Goal: Transaction & Acquisition: Download file/media

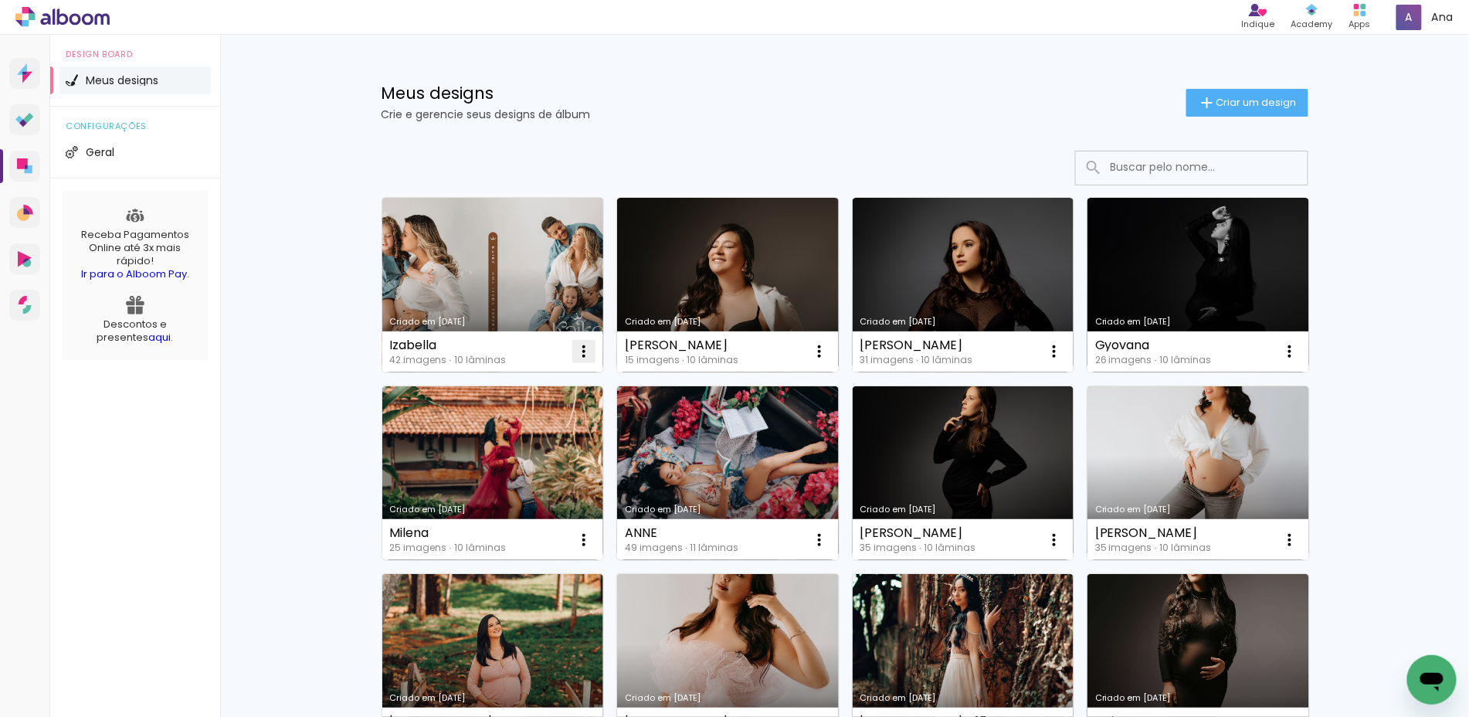
click at [581, 347] on iron-icon at bounding box center [583, 351] width 19 height 19
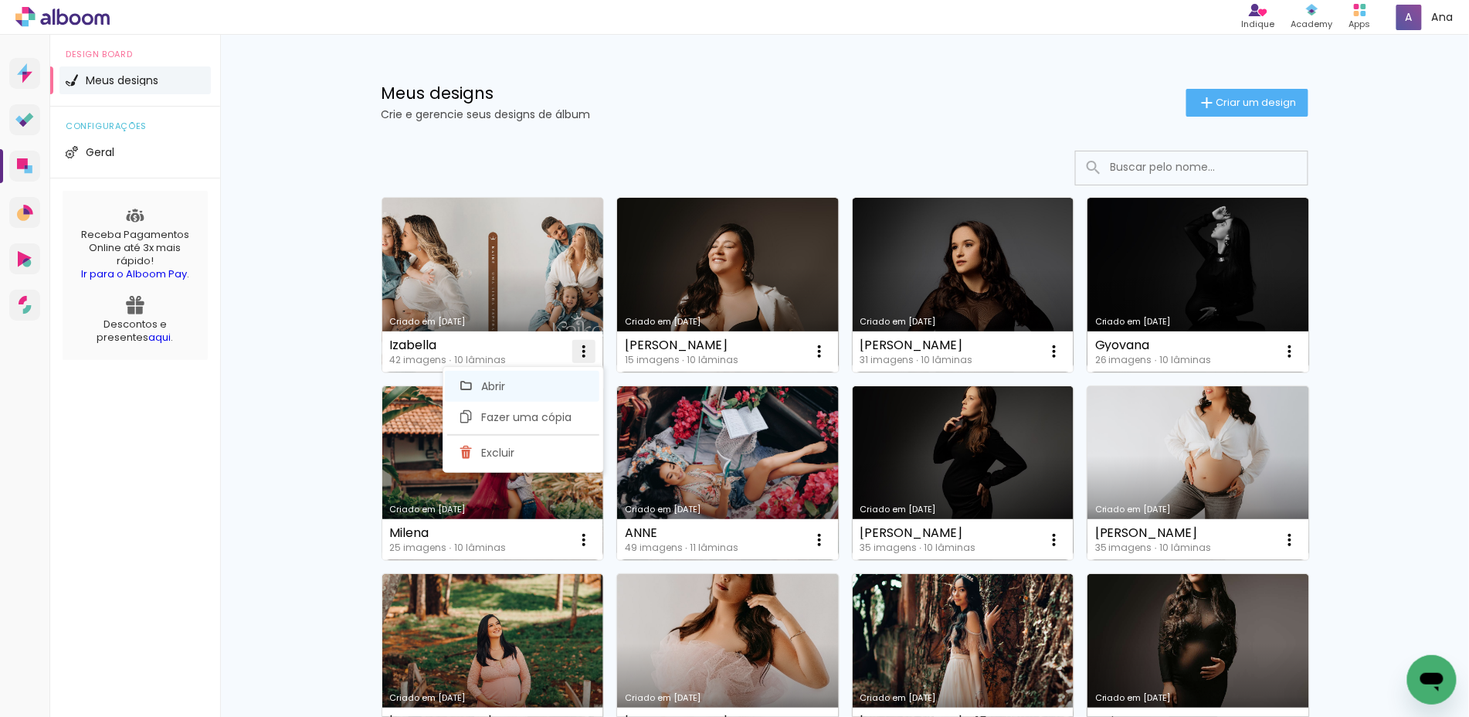
click at [520, 388] on paper-item "Abrir" at bounding box center [522, 386] width 154 height 31
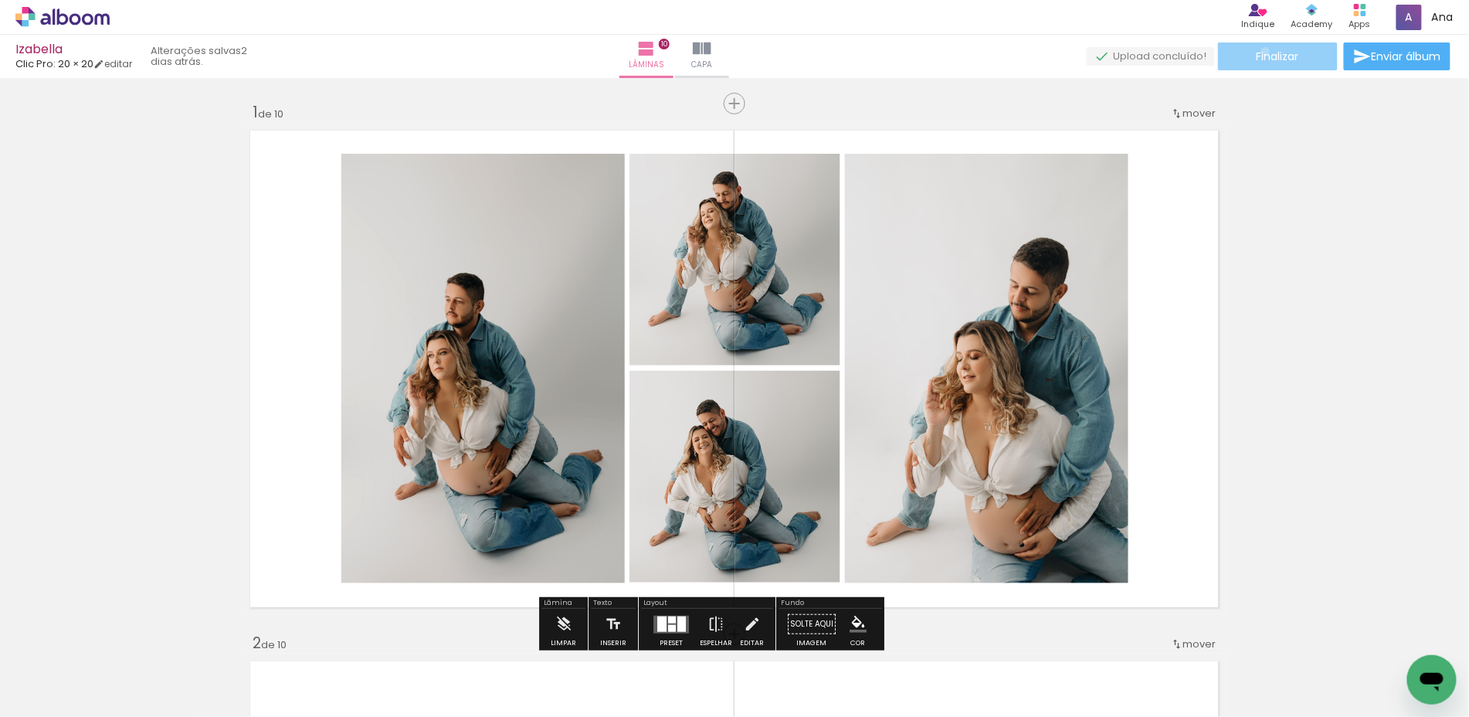
click at [1260, 51] on span "Finalizar" at bounding box center [1277, 56] width 42 height 11
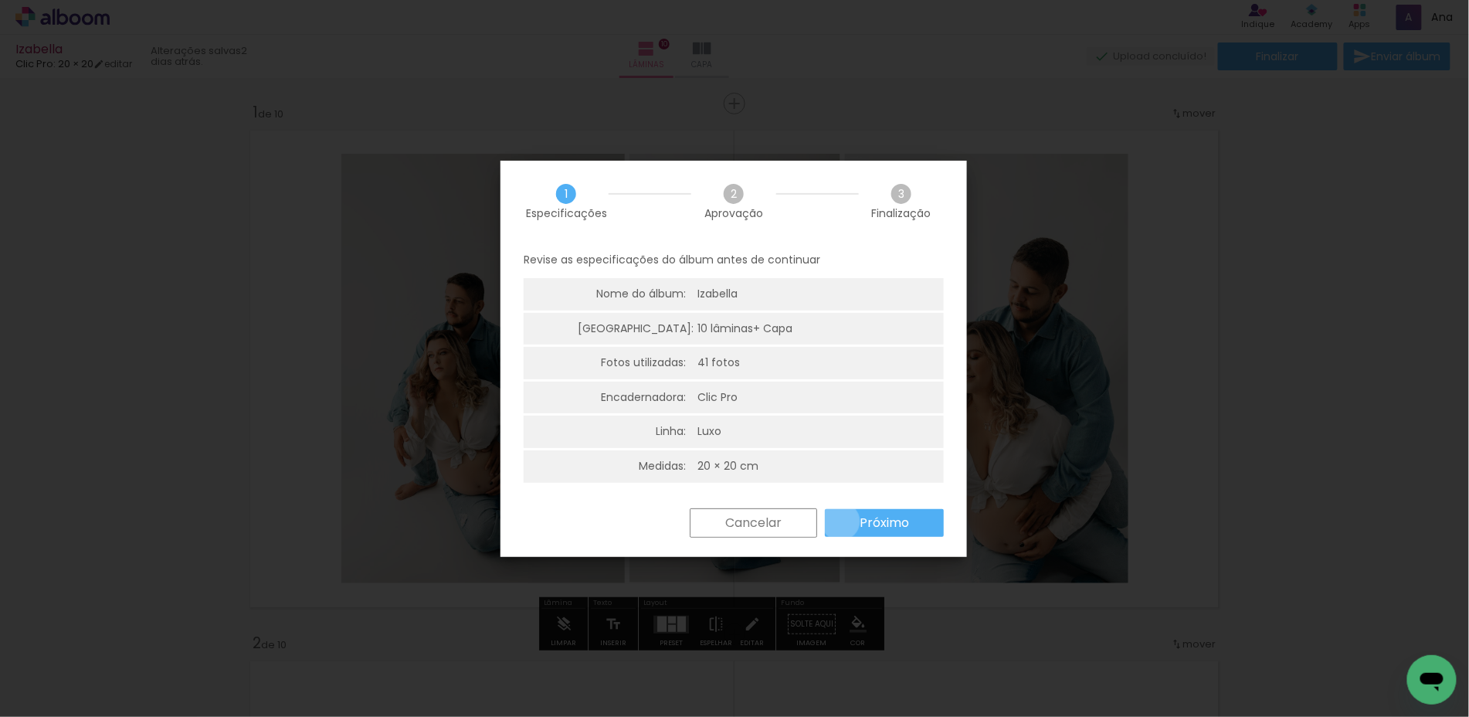
click at [842, 517] on paper-button "Próximo" at bounding box center [884, 523] width 119 height 28
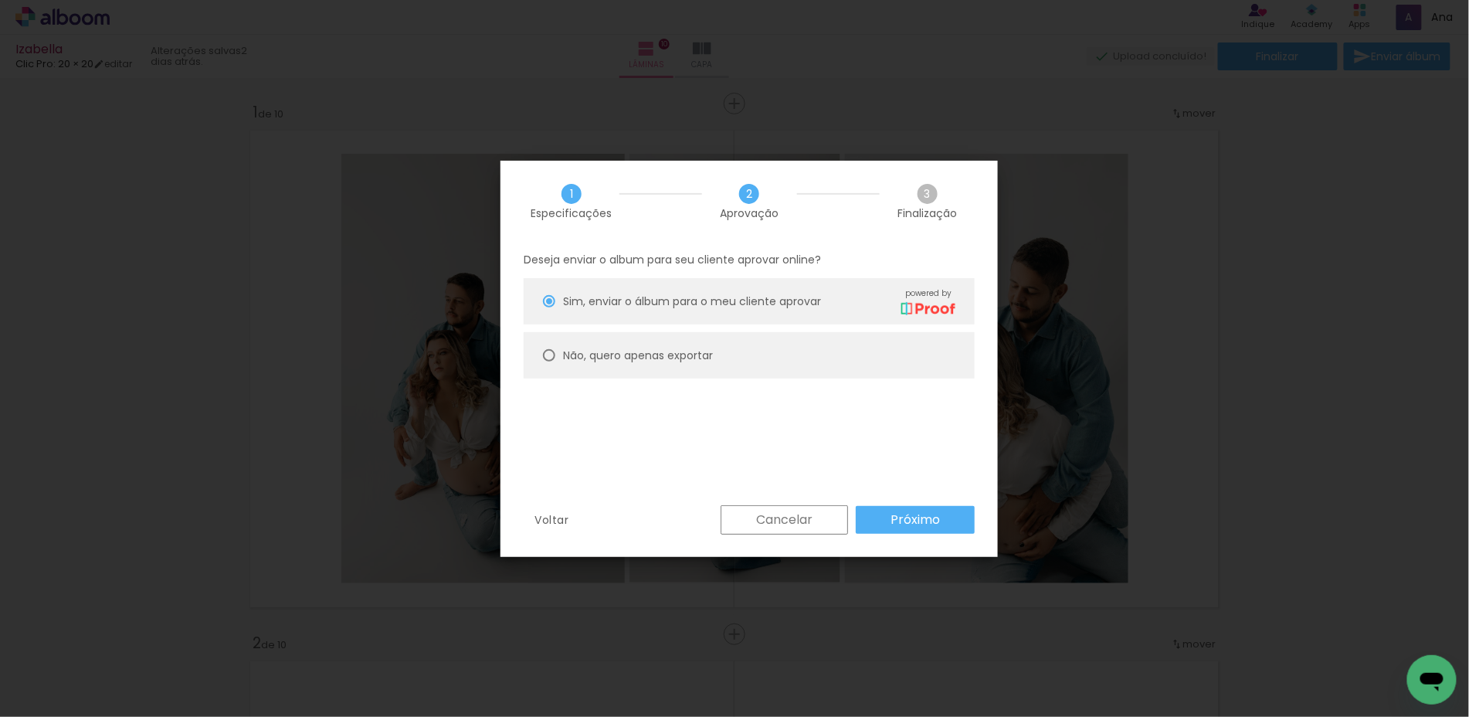
click at [727, 360] on paper-radio-button "Não, quero apenas exportar" at bounding box center [749, 355] width 451 height 46
type paper-radio-button "on"
click at [0, 0] on slot "Próximo" at bounding box center [0, 0] width 0 height 0
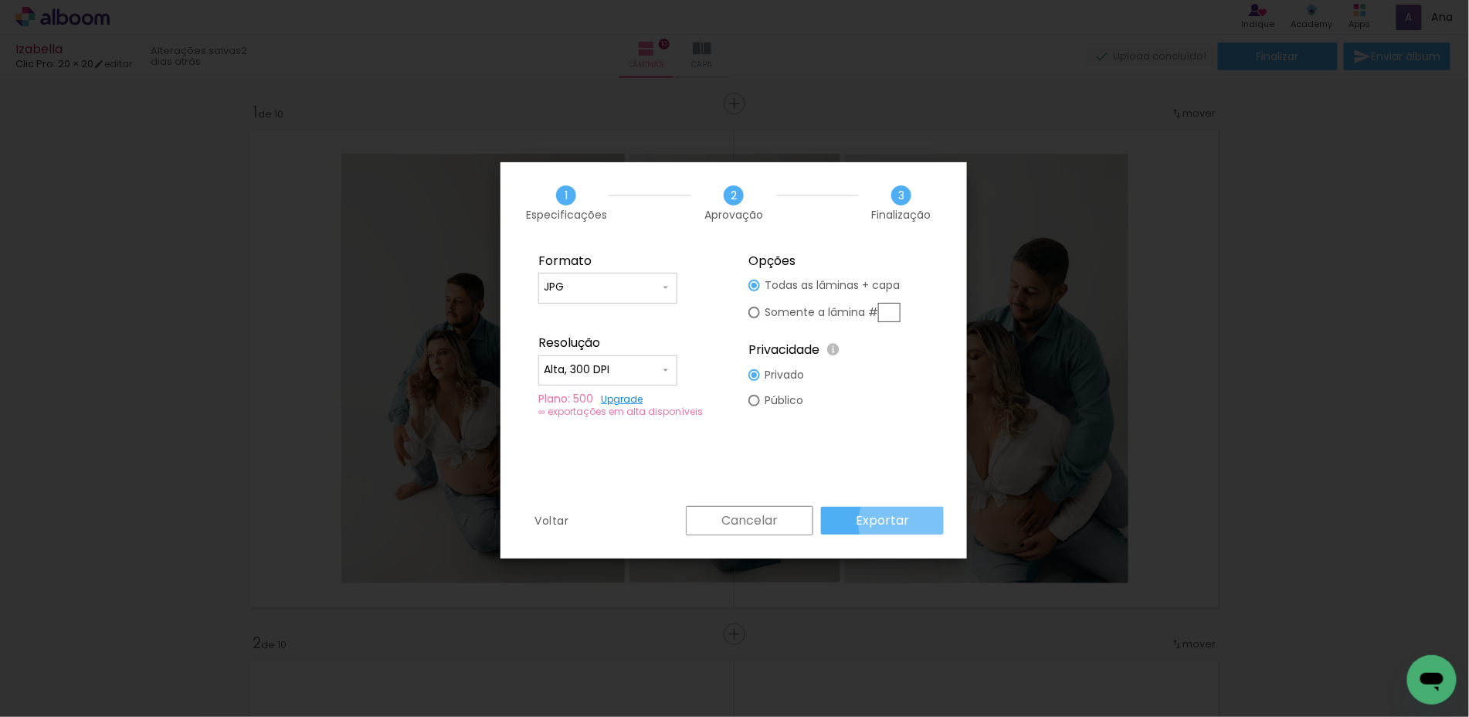
click at [0, 0] on slot "Exportar" at bounding box center [0, 0] width 0 height 0
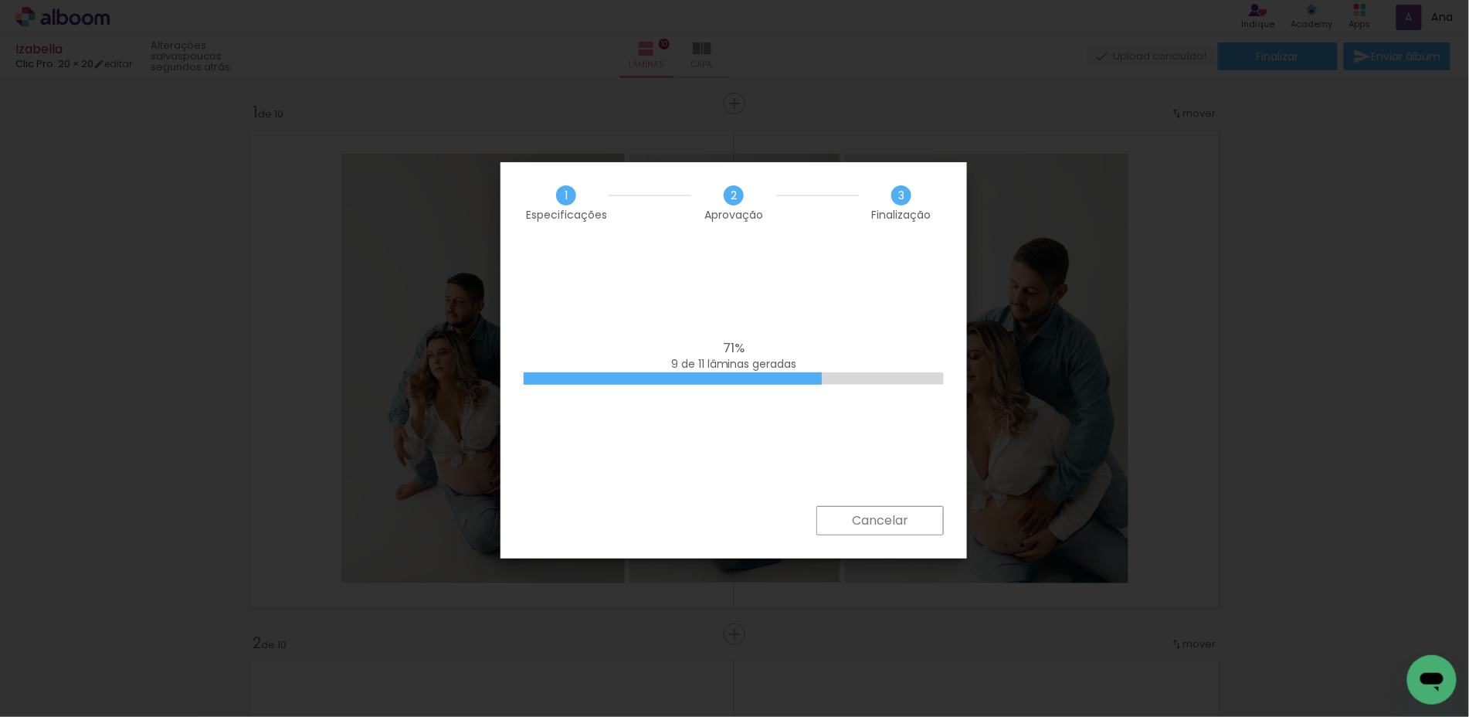
click at [0, 0] on slot "Cancelar" at bounding box center [0, 0] width 0 height 0
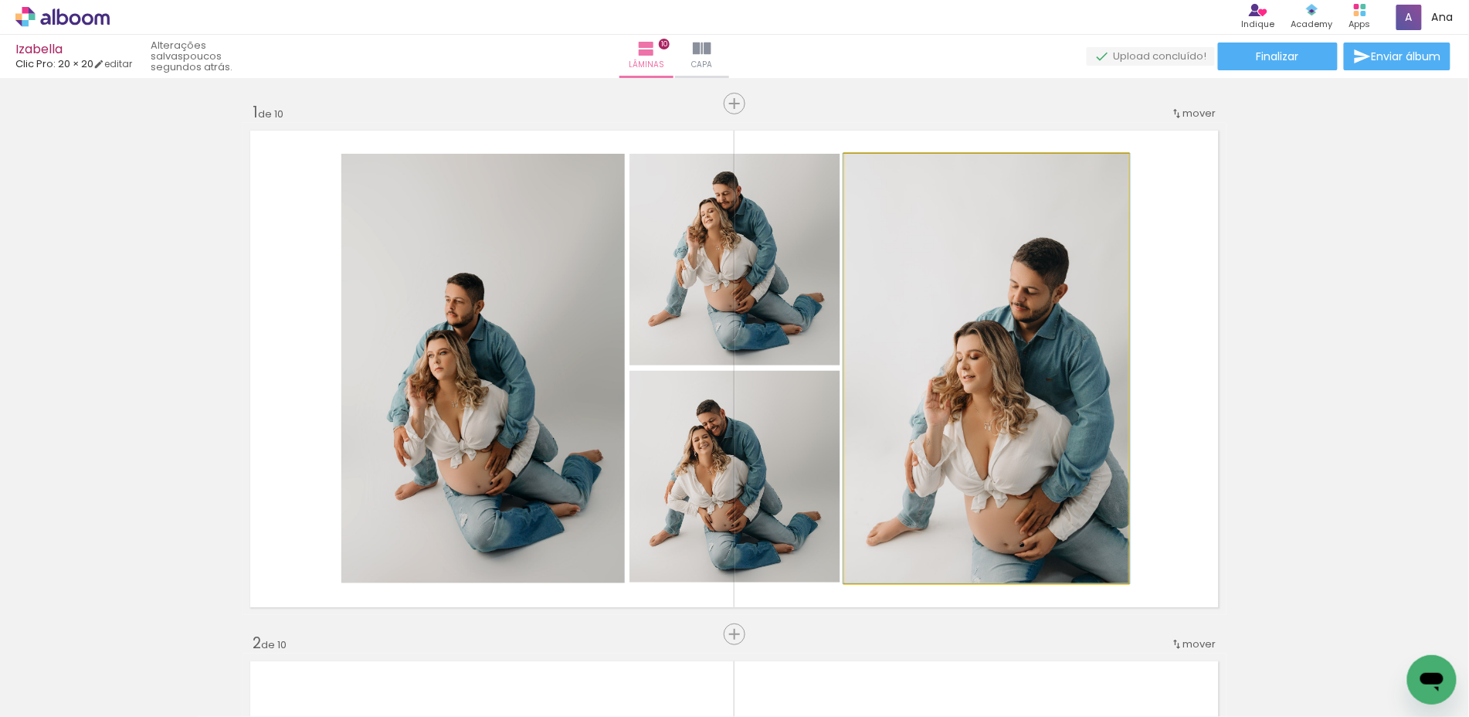
click at [906, 522] on quentale-photo at bounding box center [986, 368] width 283 height 429
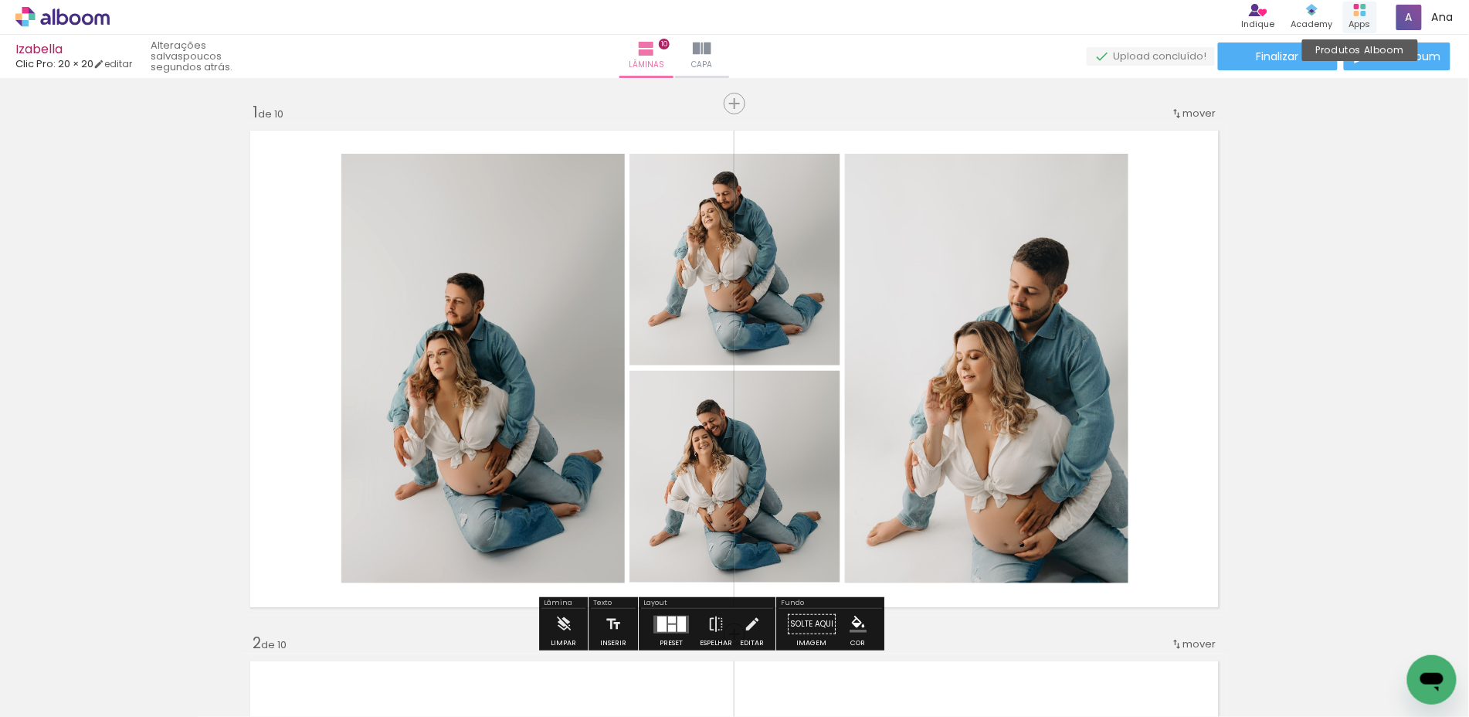
click at [1365, 18] on div "Apps" at bounding box center [1360, 24] width 22 height 13
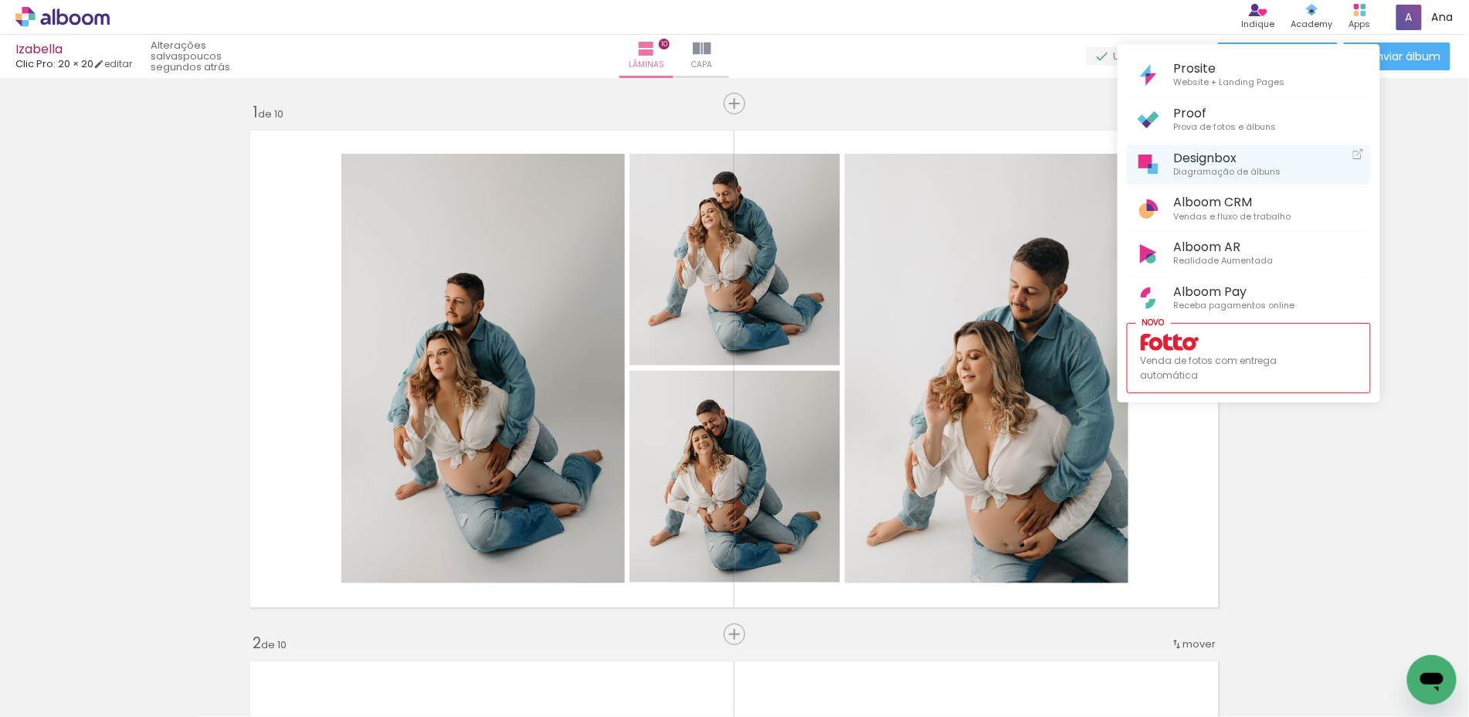
click at [1212, 174] on span "Diagramação de álbuns" at bounding box center [1227, 172] width 107 height 14
click at [1459, 202] on div at bounding box center [734, 358] width 1469 height 717
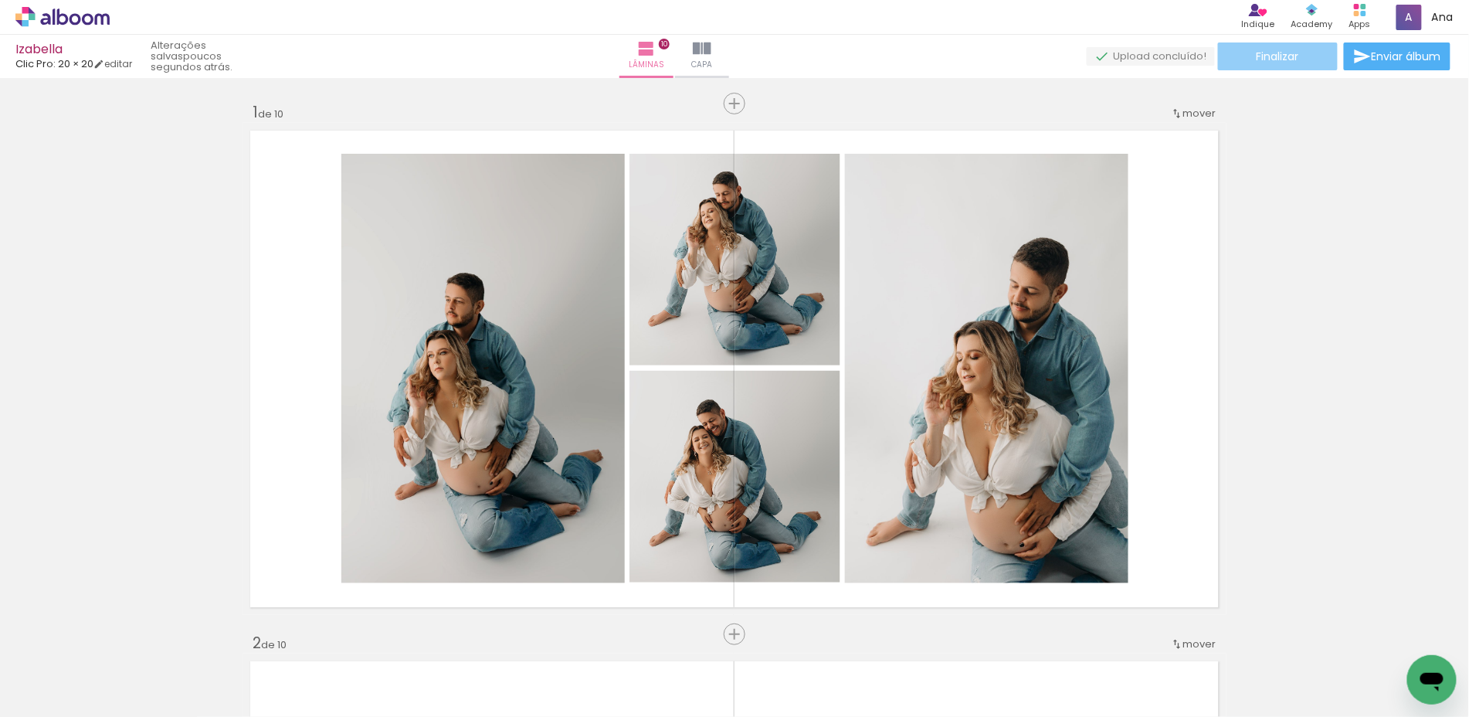
click at [1291, 59] on span "Finalizar" at bounding box center [1277, 56] width 42 height 11
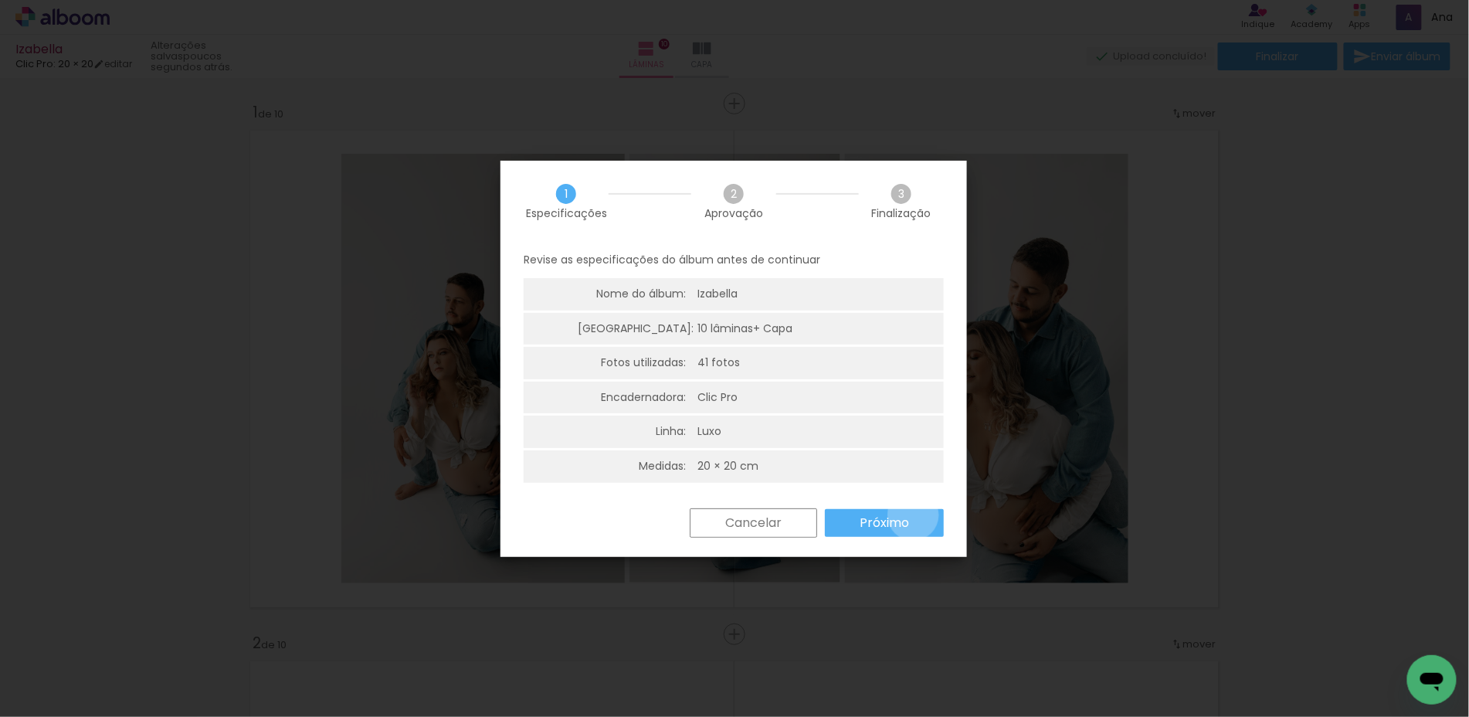
click at [914, 510] on paper-button "Próximo" at bounding box center [884, 523] width 119 height 28
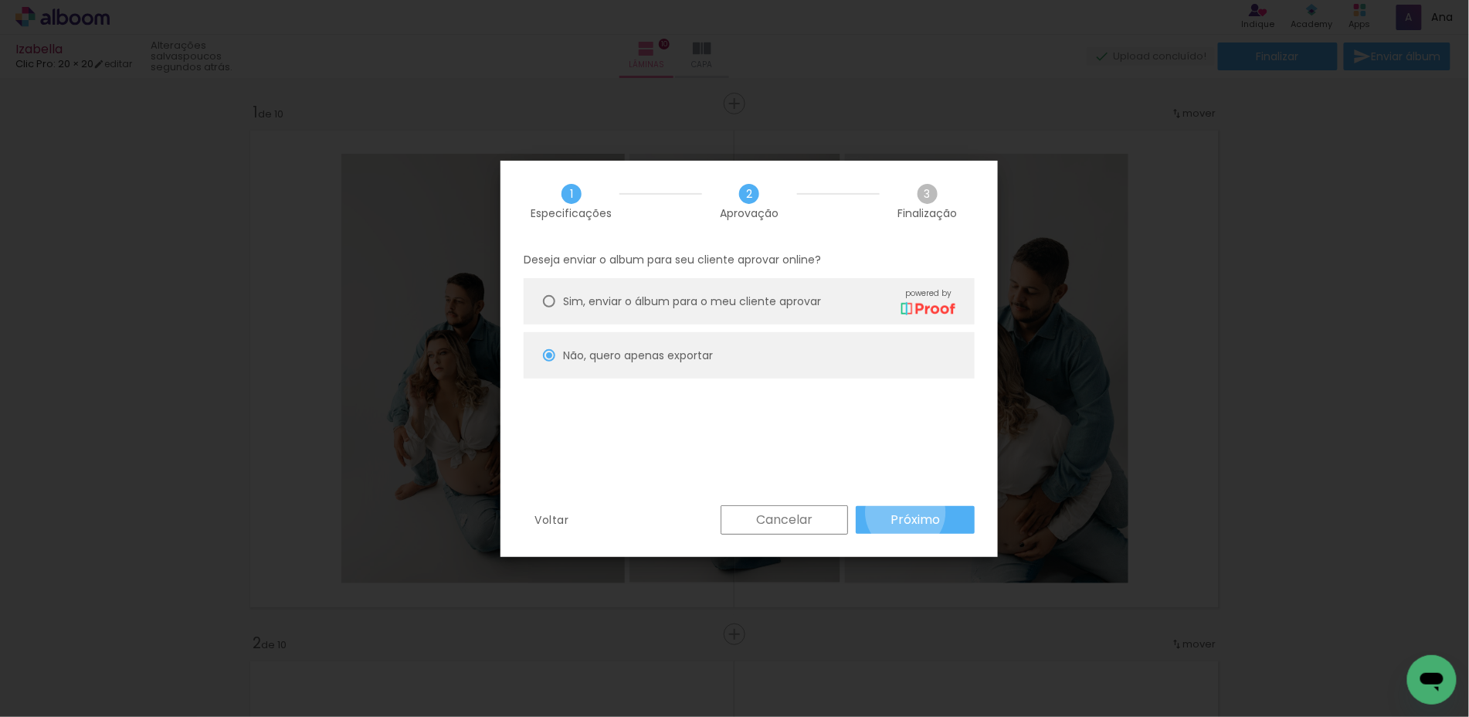
click at [0, 0] on slot "Próximo" at bounding box center [0, 0] width 0 height 0
type input "Alta, 300 DPI"
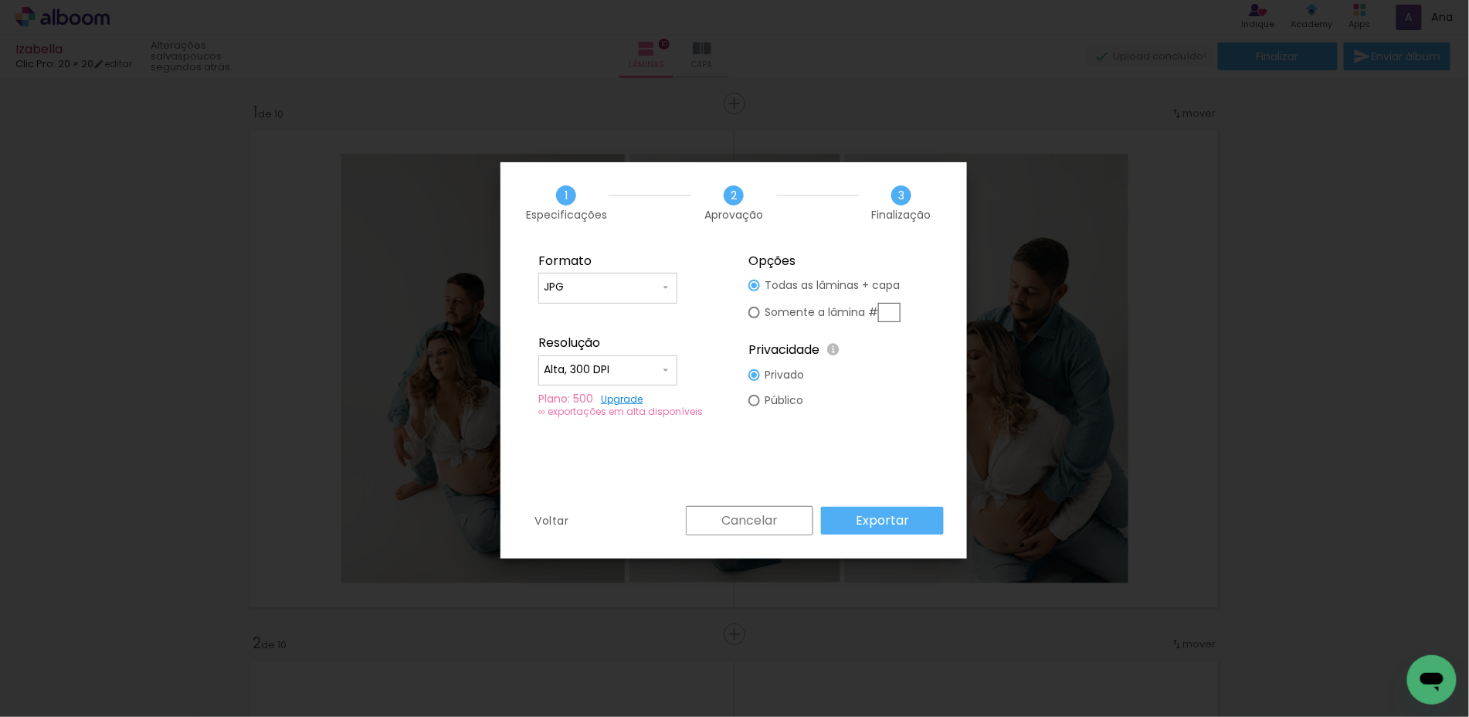
click at [910, 527] on paper-button "Exportar" at bounding box center [882, 521] width 123 height 28
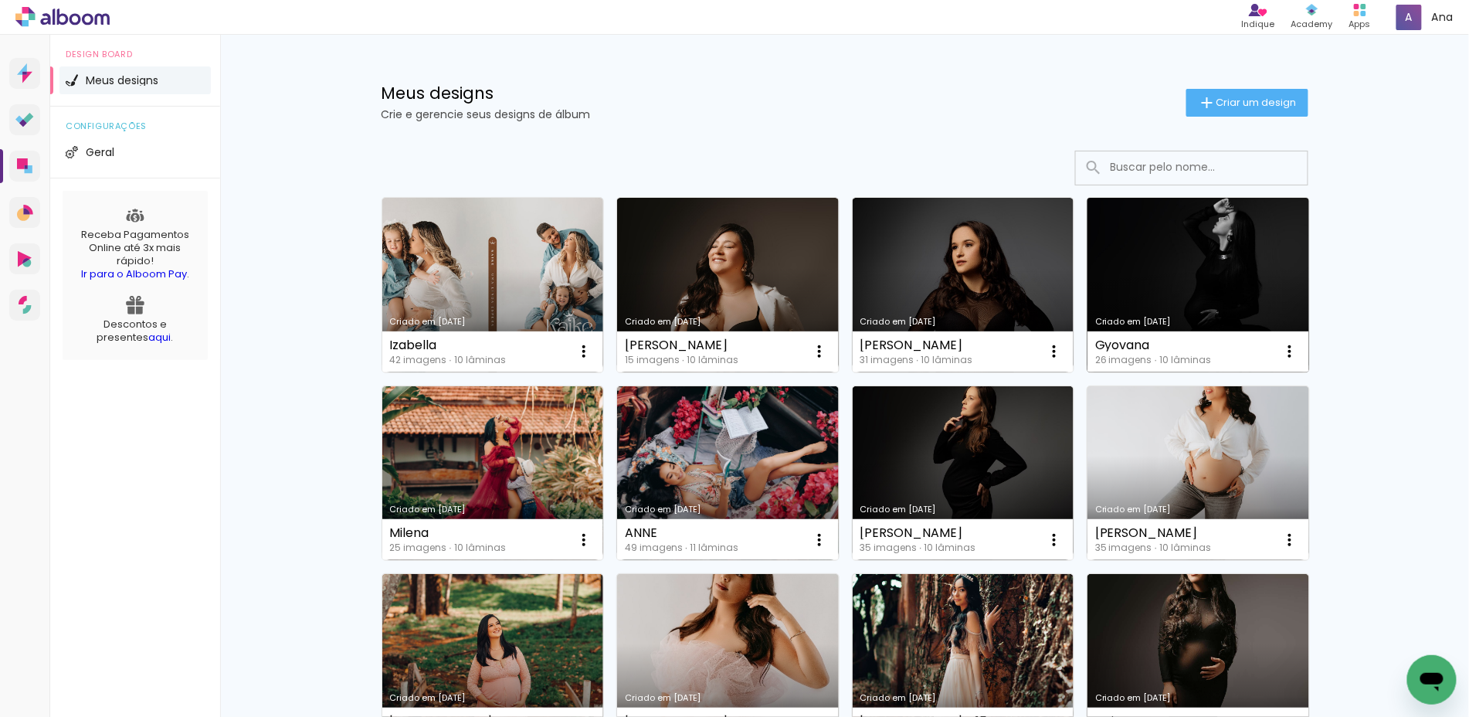
click at [1157, 341] on div "Gyovana" at bounding box center [1153, 345] width 116 height 12
click at [1149, 293] on link "Criado em [DATE]" at bounding box center [1198, 285] width 222 height 175
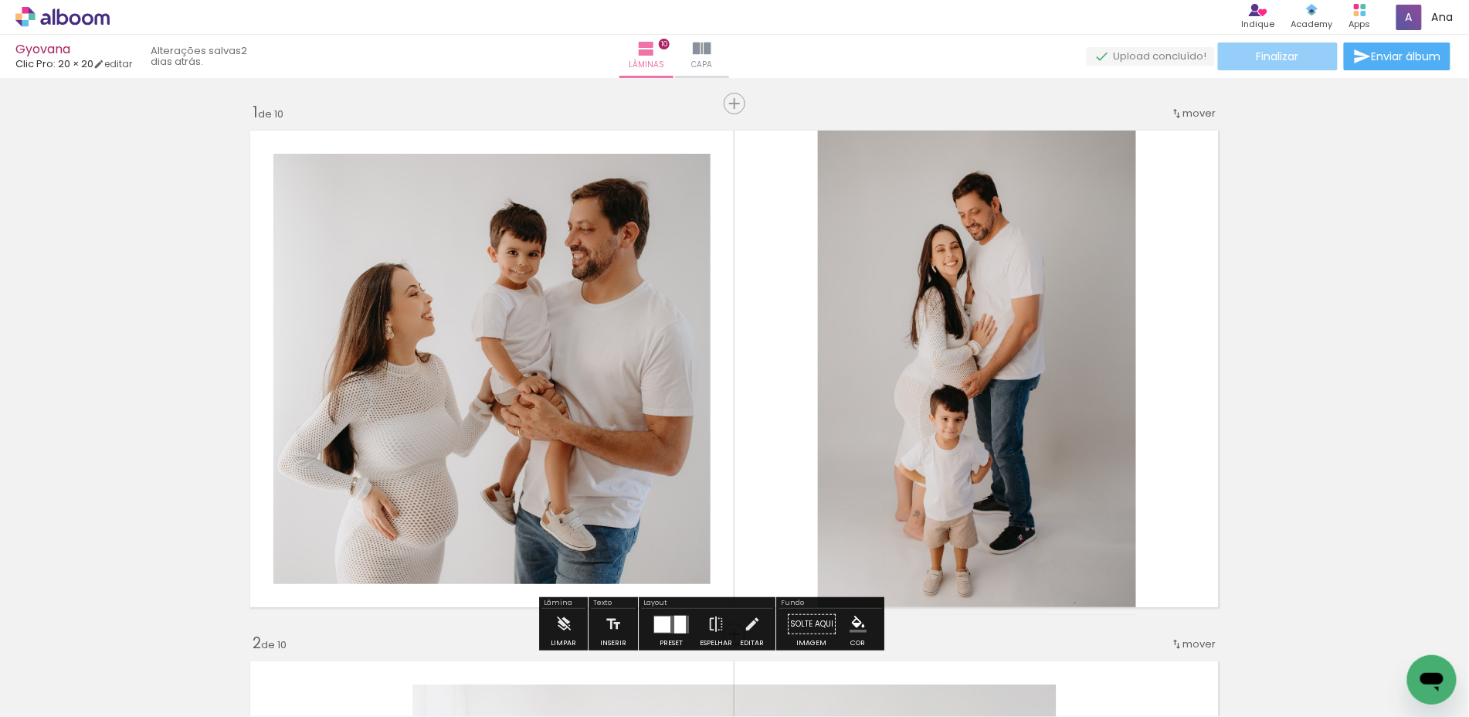
click at [1266, 56] on span "Finalizar" at bounding box center [1277, 56] width 42 height 11
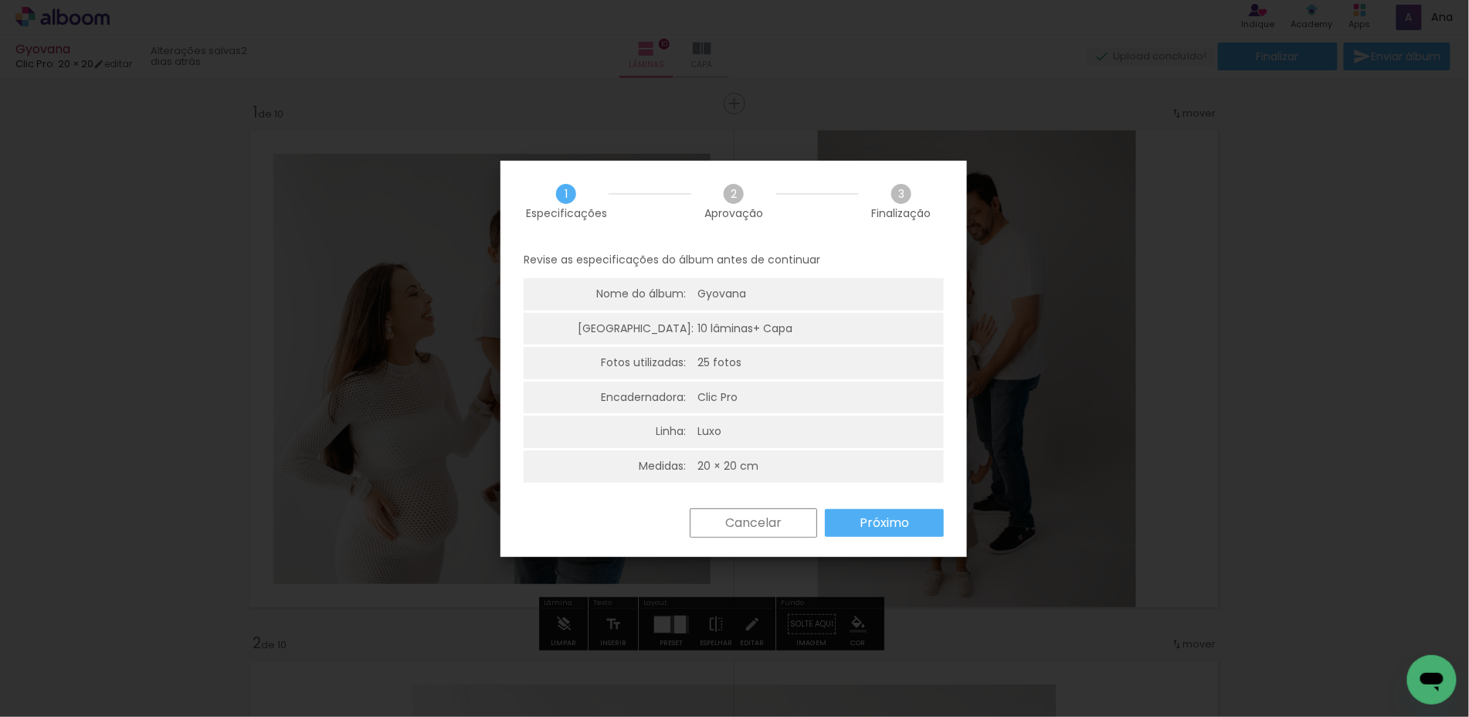
click at [0, 0] on slot "Próximo" at bounding box center [0, 0] width 0 height 0
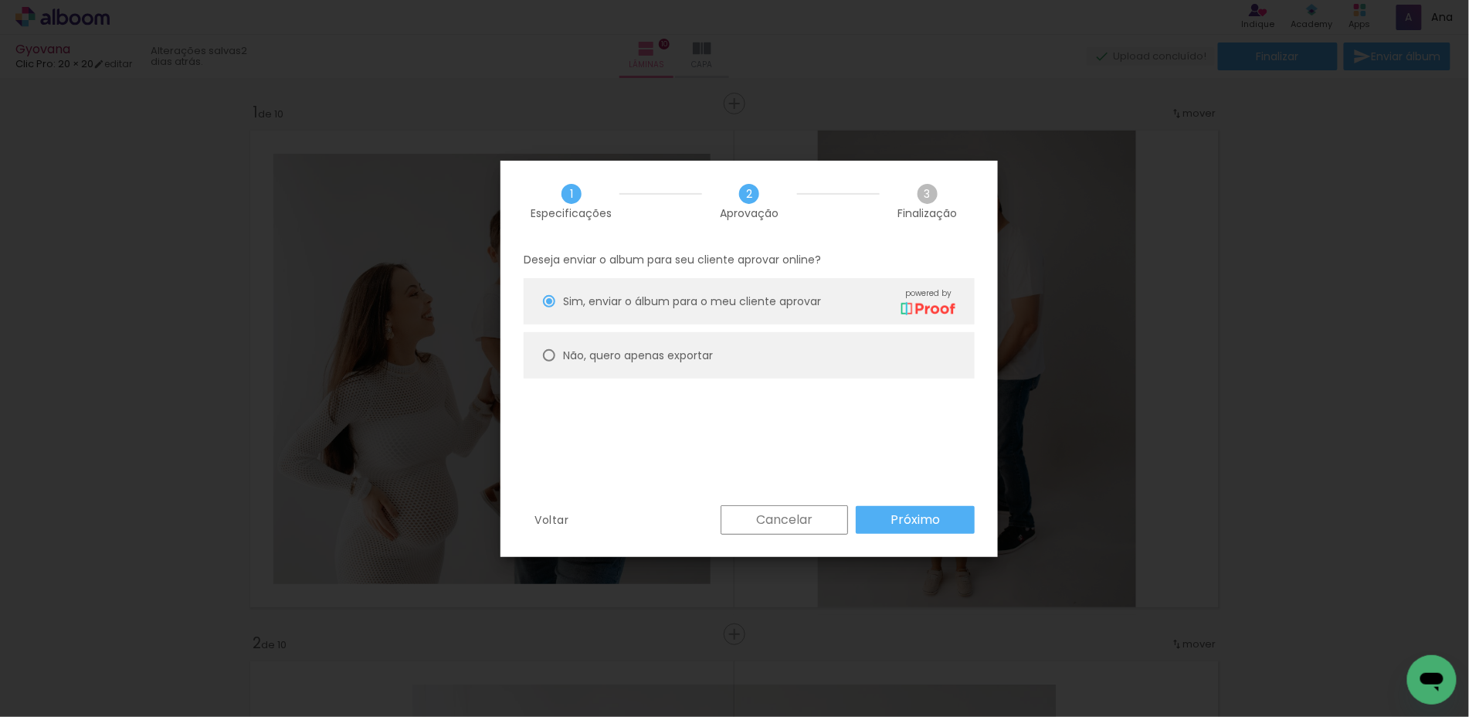
click at [891, 351] on paper-radio-button "Não, quero apenas exportar" at bounding box center [749, 355] width 451 height 46
type paper-radio-button "on"
click at [909, 528] on paper-button "Próximo" at bounding box center [915, 520] width 119 height 28
type input "Alta, 300 DPI"
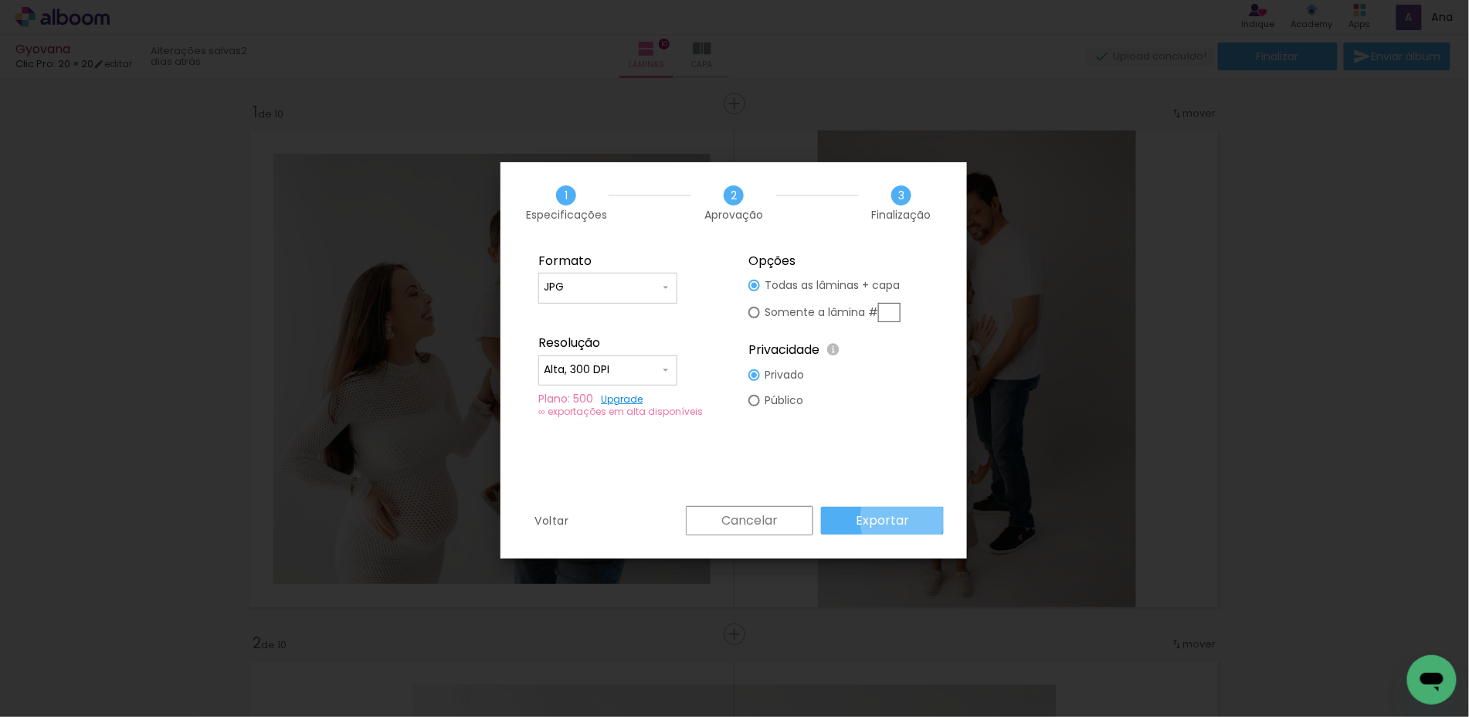
click at [0, 0] on slot "Exportar" at bounding box center [0, 0] width 0 height 0
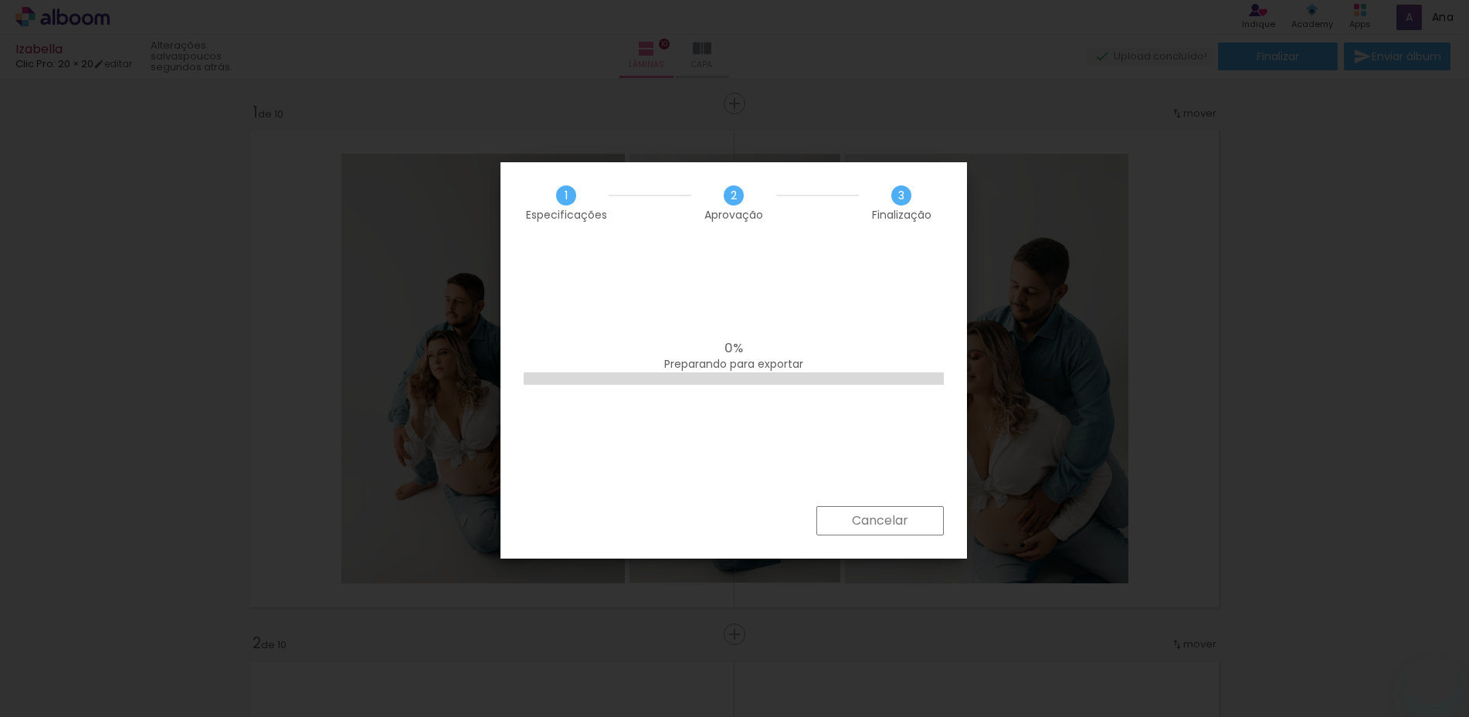
click at [1323, 0] on iron-overlay-backdrop at bounding box center [734, 358] width 1469 height 717
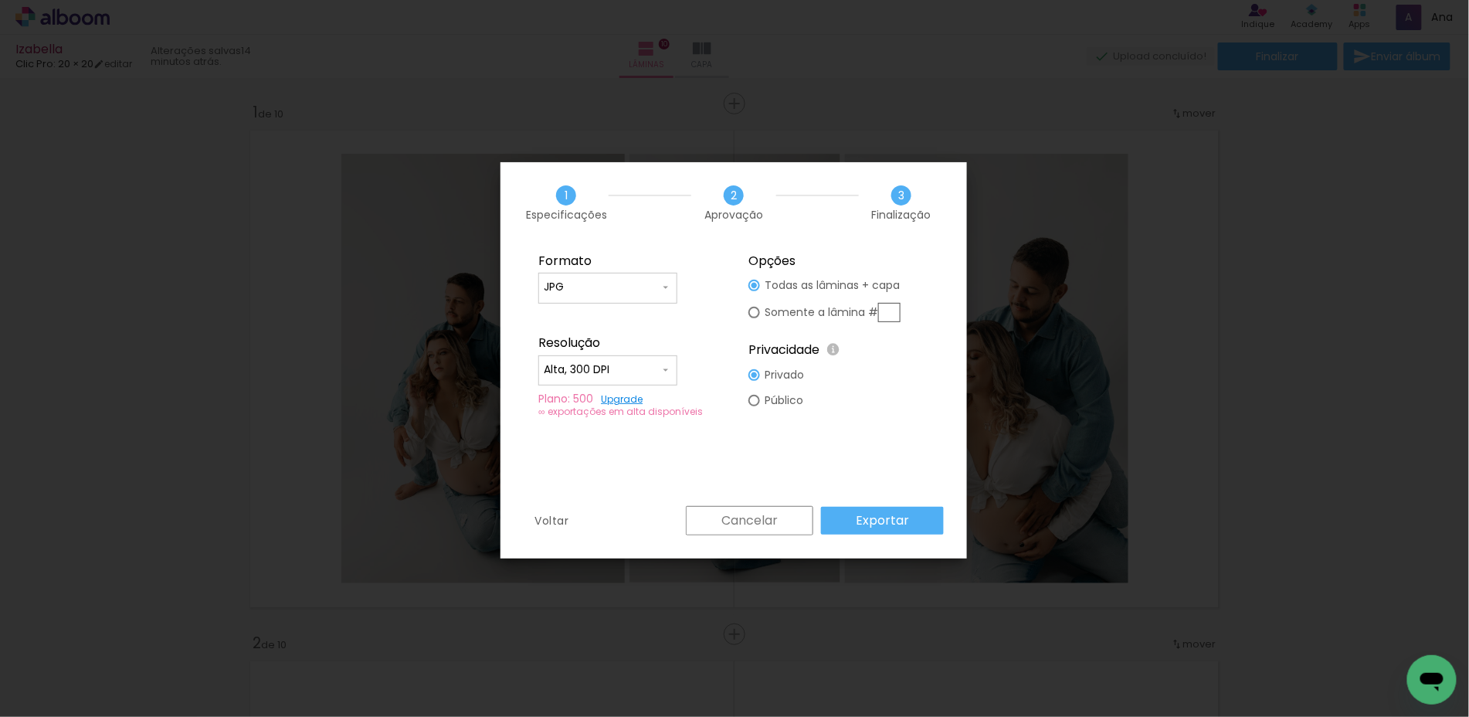
click at [0, 0] on slot "Exportar" at bounding box center [0, 0] width 0 height 0
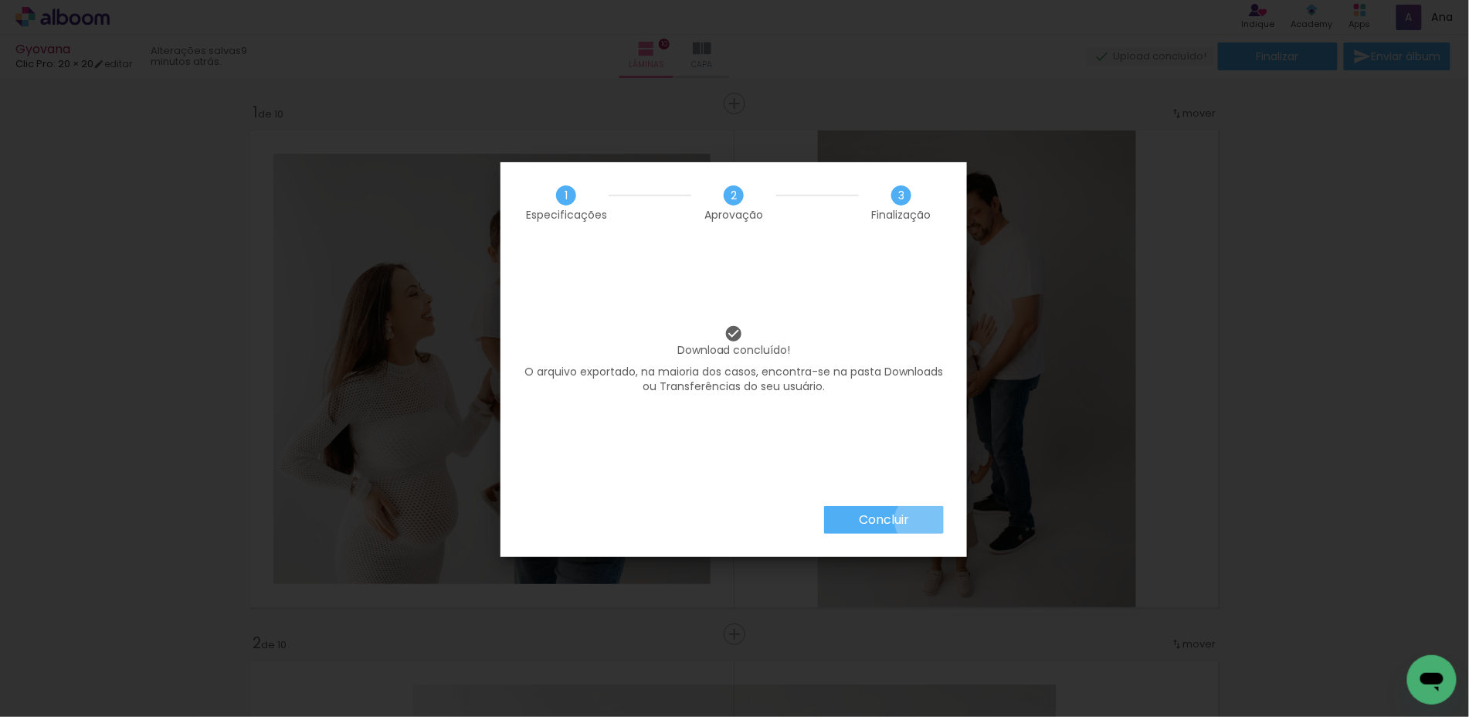
click at [922, 520] on paper-button "Concluir" at bounding box center [884, 520] width 120 height 28
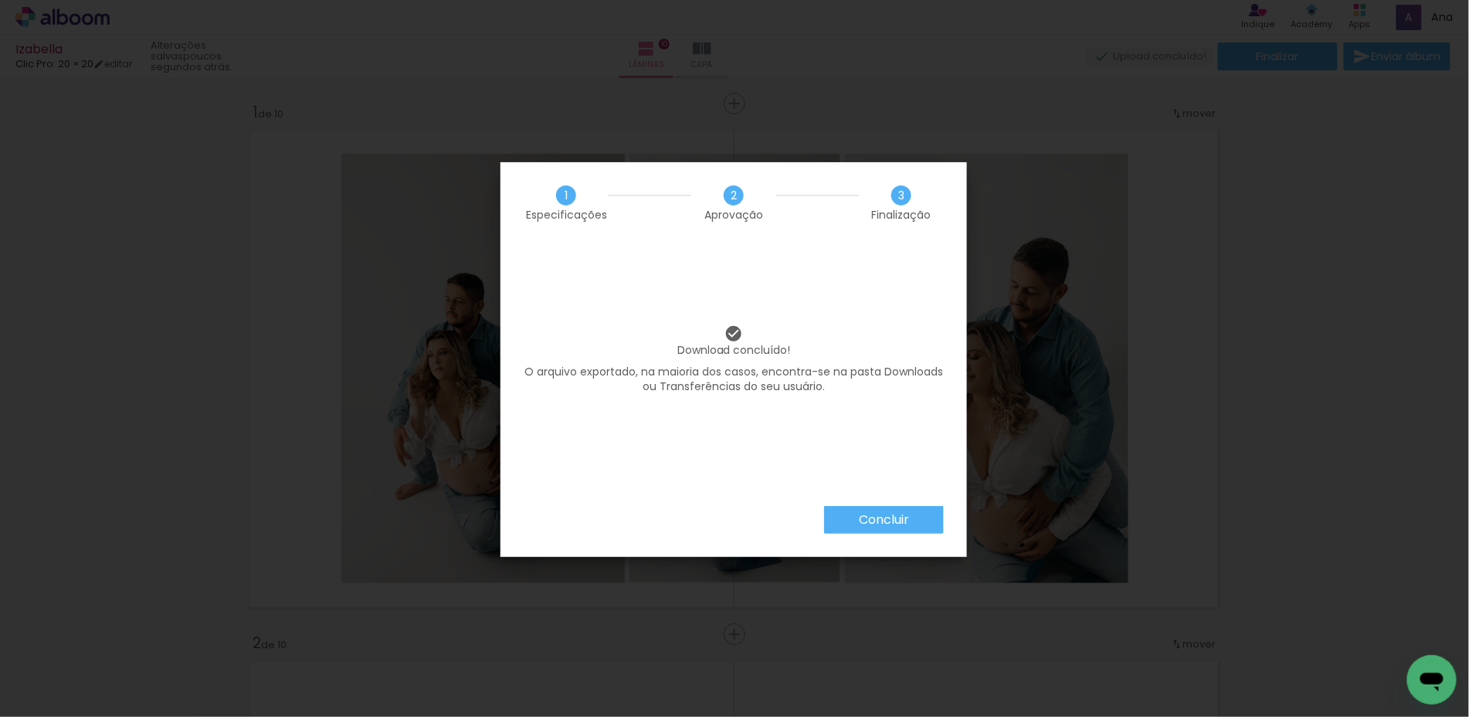
click at [0, 0] on slot "Concluir" at bounding box center [0, 0] width 0 height 0
